Goal: Check status

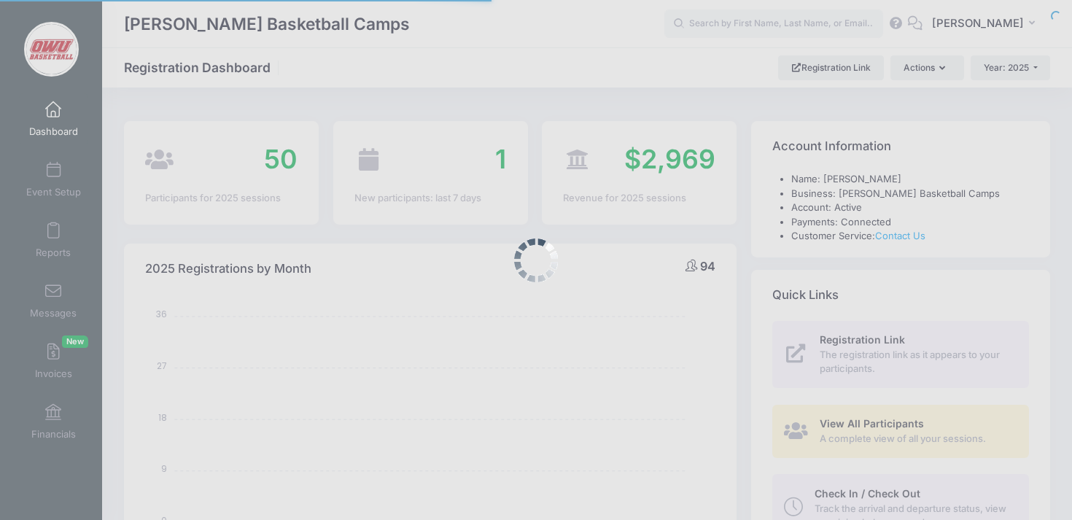
select select
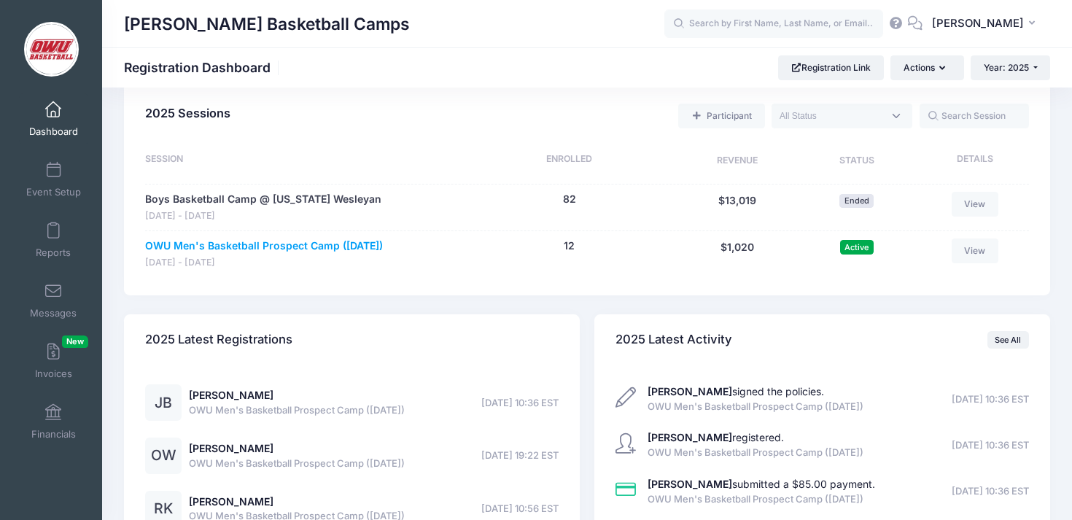
scroll to position [685, 0]
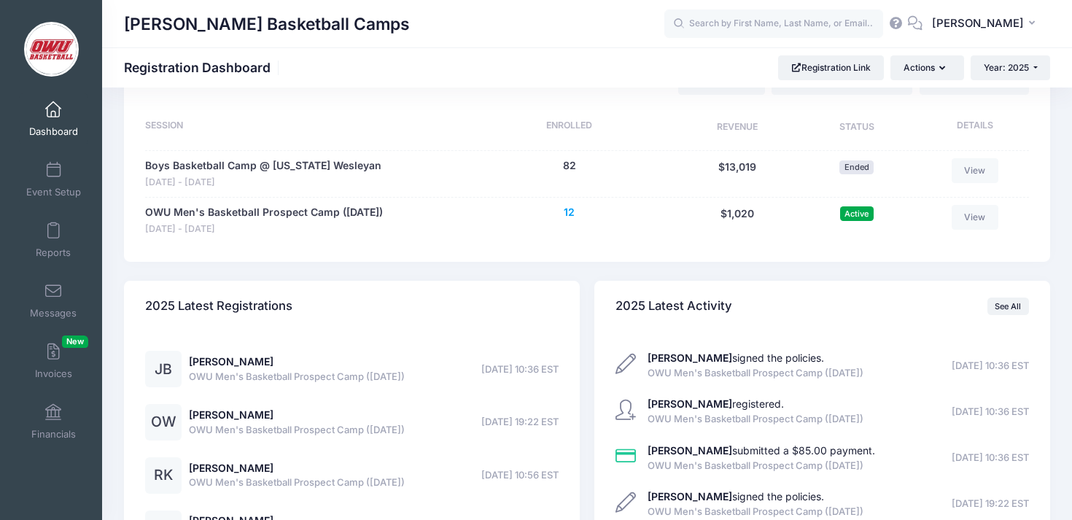
click at [573, 216] on button "12" at bounding box center [569, 212] width 11 height 15
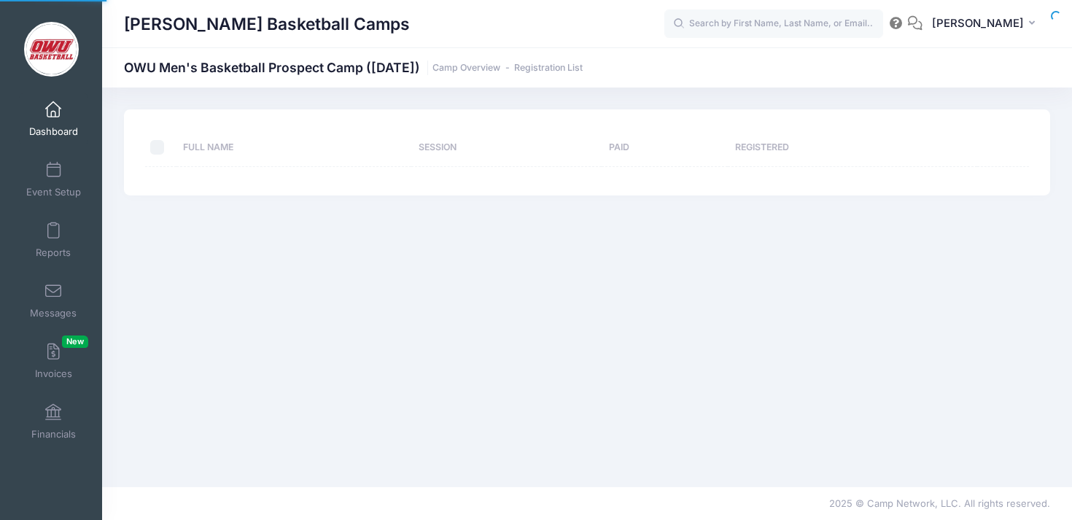
select select "10"
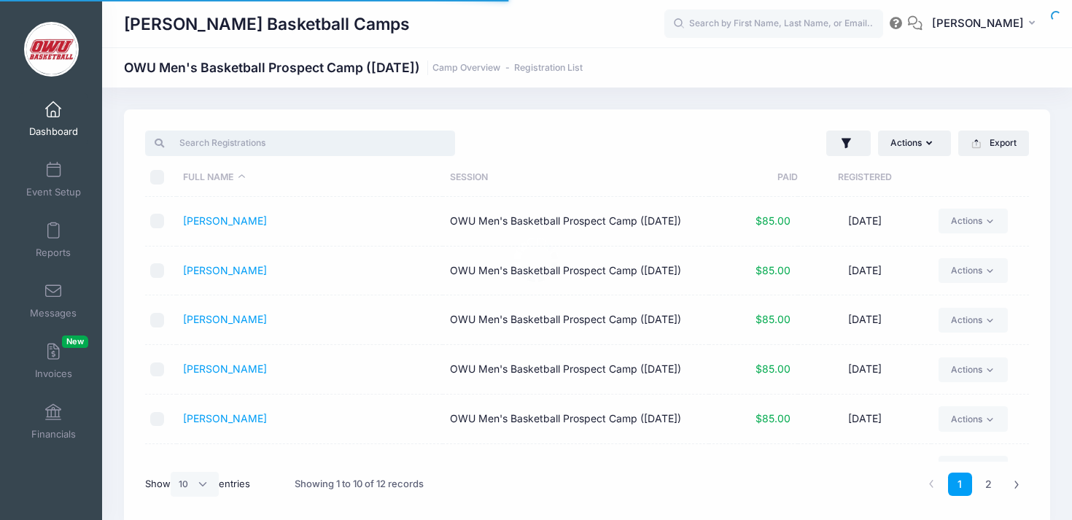
click at [291, 147] on input "search" at bounding box center [300, 143] width 310 height 25
type input "brad"
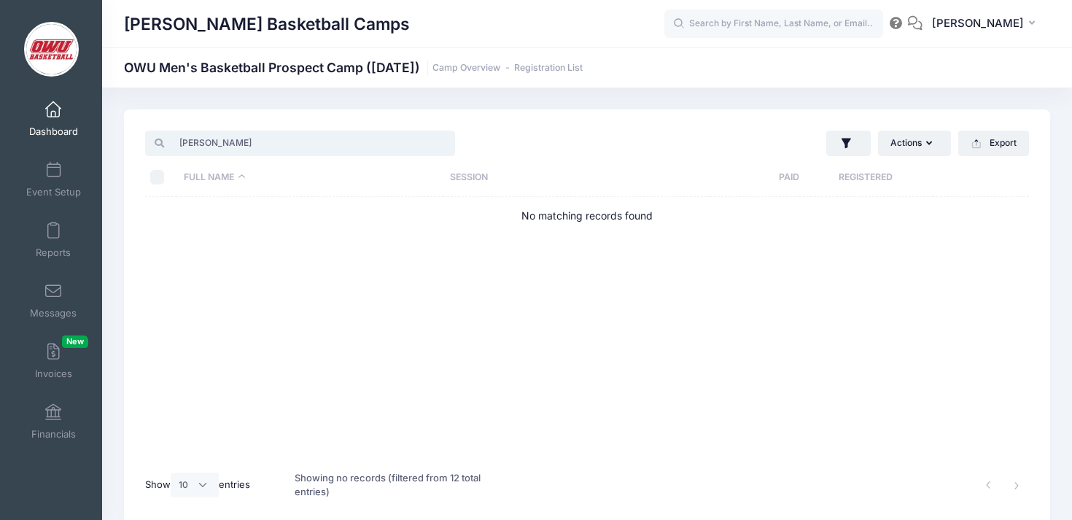
click at [444, 144] on input "brad" at bounding box center [300, 143] width 310 height 25
